Goal: Transaction & Acquisition: Download file/media

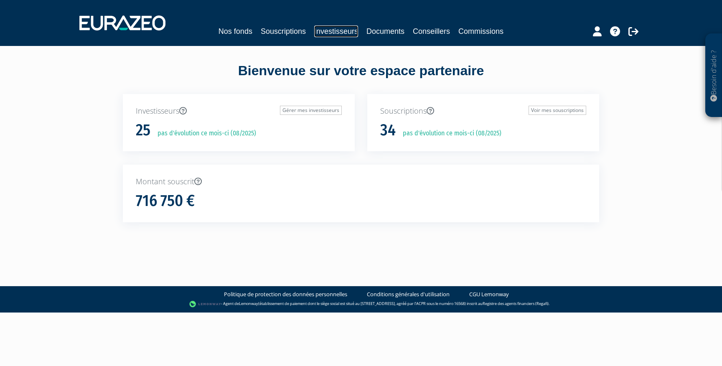
click at [320, 29] on link "Investisseurs" at bounding box center [336, 31] width 44 height 12
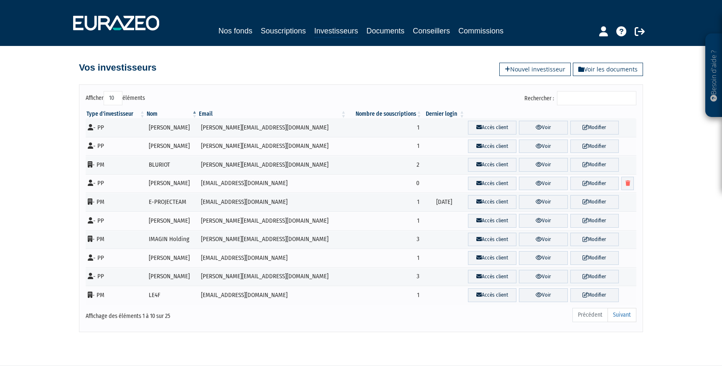
click at [568, 93] on label "Rechercher :" at bounding box center [580, 98] width 112 height 14
click at [568, 93] on input "Rechercher :" at bounding box center [596, 98] width 79 height 14
click at [580, 93] on input "Rechercher :" at bounding box center [596, 98] width 79 height 14
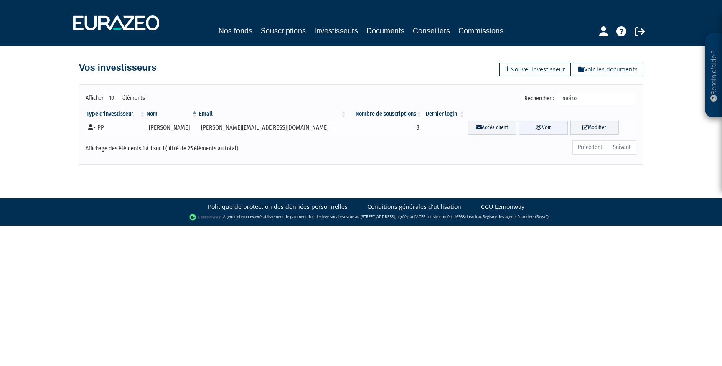
type input "moiro"
click at [519, 133] on link "Voir" at bounding box center [543, 128] width 48 height 14
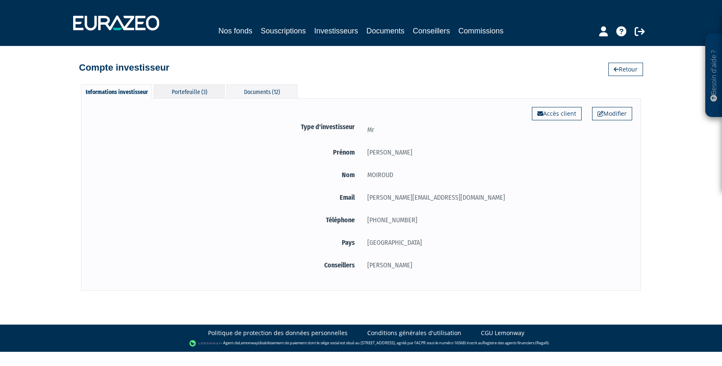
click at [204, 92] on div "Portefeuille (3)" at bounding box center [189, 91] width 71 height 14
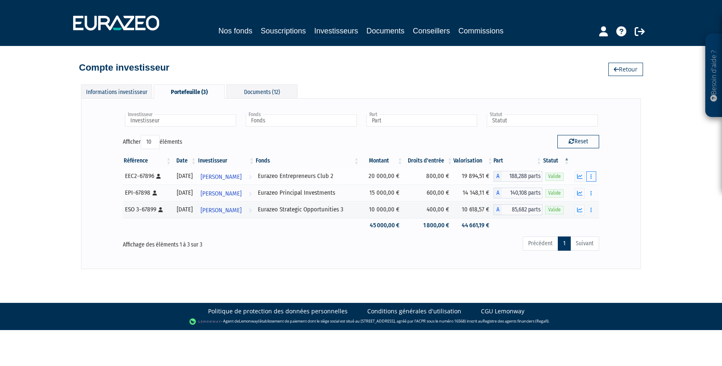
click at [595, 176] on button "button" at bounding box center [591, 176] width 10 height 10
click at [579, 190] on link "Documents" at bounding box center [573, 192] width 42 height 14
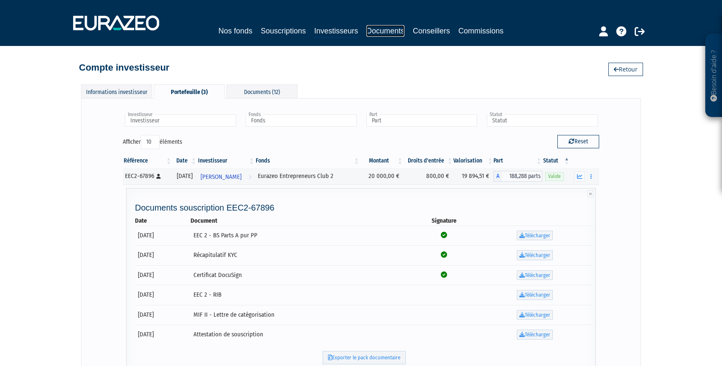
click at [368, 34] on link "Documents" at bounding box center [385, 31] width 38 height 12
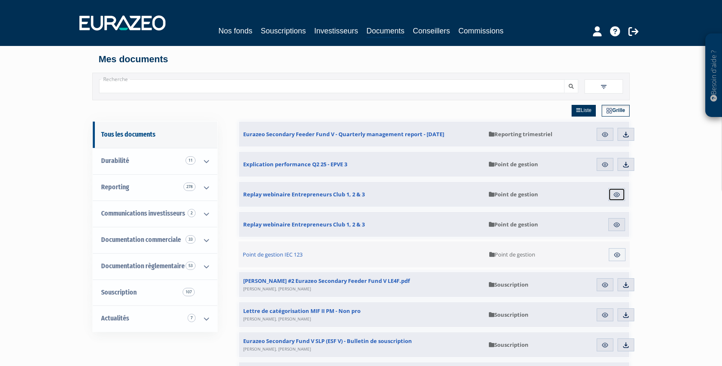
click at [615, 198] on img at bounding box center [617, 195] width 8 height 8
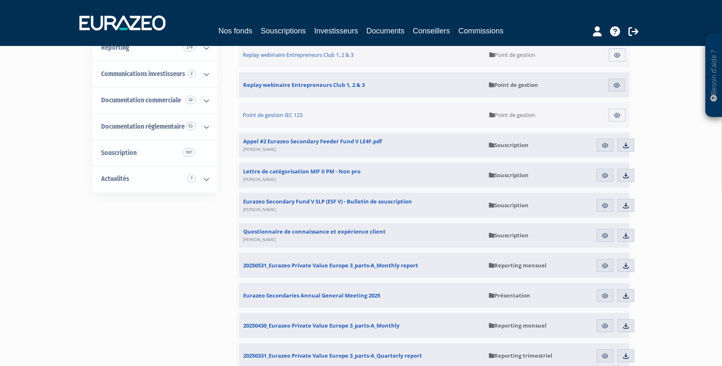
scroll to position [117, 0]
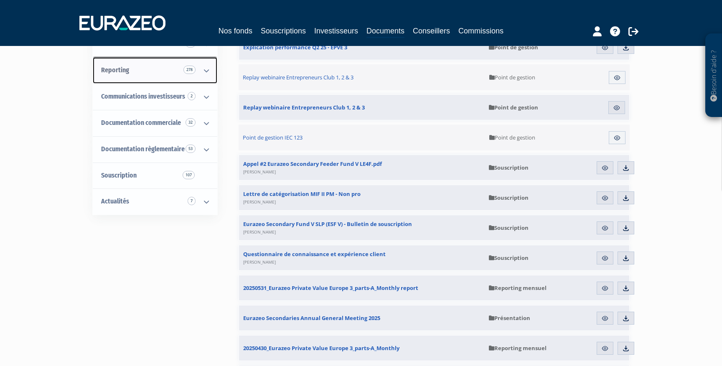
click at [205, 71] on icon at bounding box center [207, 71] width 22 height 26
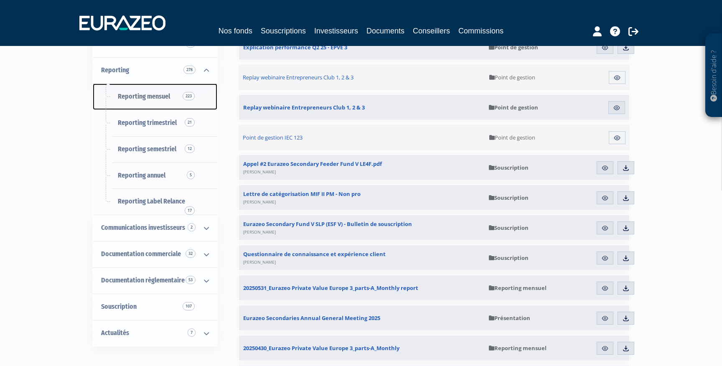
click at [157, 97] on span "Reporting mensuel 223" at bounding box center [144, 96] width 52 height 8
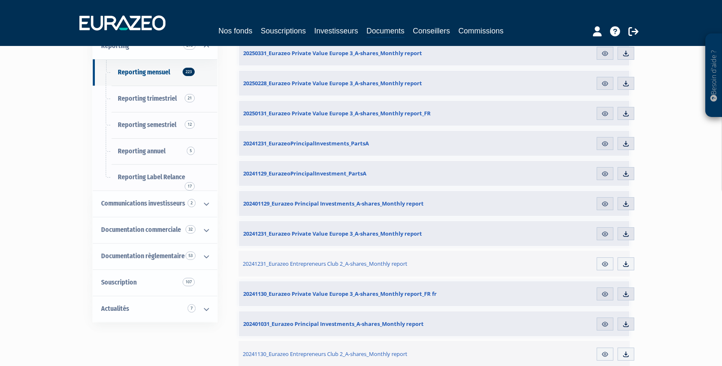
scroll to position [150, 0]
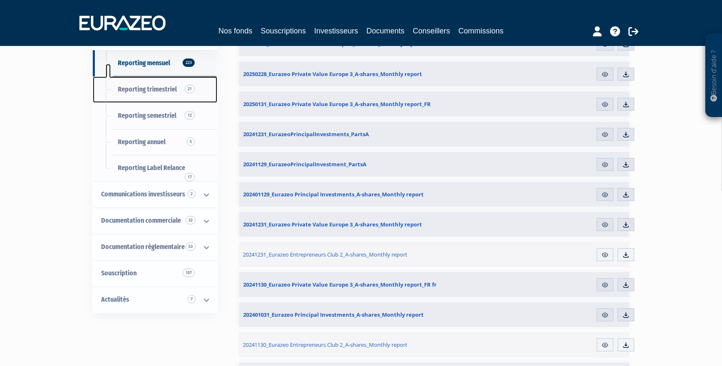
click at [159, 92] on span "Reporting trimestriel 21" at bounding box center [147, 89] width 59 height 8
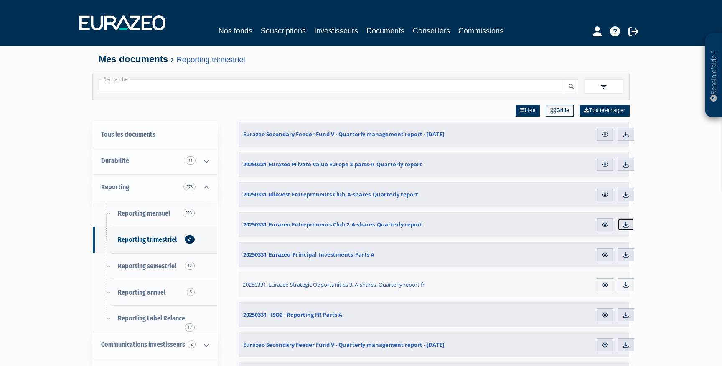
click at [630, 226] on link "Télécharger" at bounding box center [626, 224] width 17 height 13
click at [629, 287] on img at bounding box center [626, 285] width 8 height 8
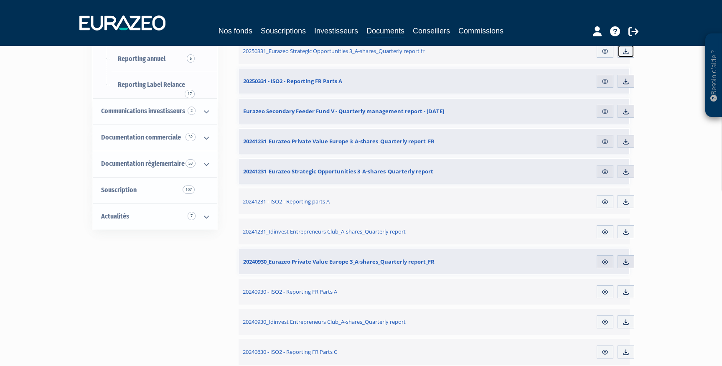
scroll to position [234, 0]
click at [675, 196] on div "Besoin d'aide ? × J'ai besoin d'aide Si vous avez une question à propos du fonc…" at bounding box center [361, 322] width 722 height 1113
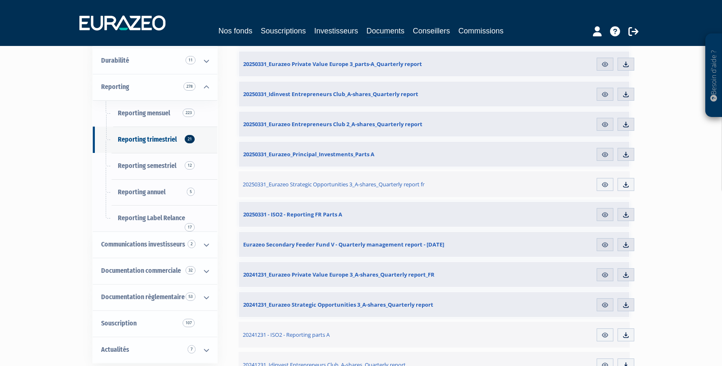
scroll to position [84, 0]
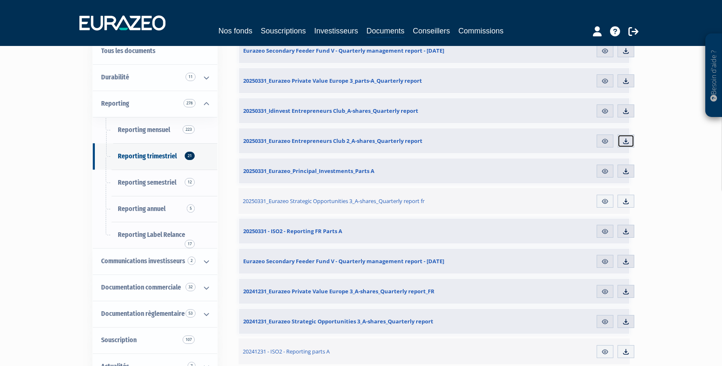
click at [627, 141] on img at bounding box center [626, 141] width 8 height 8
